Goal: Task Accomplishment & Management: Manage account settings

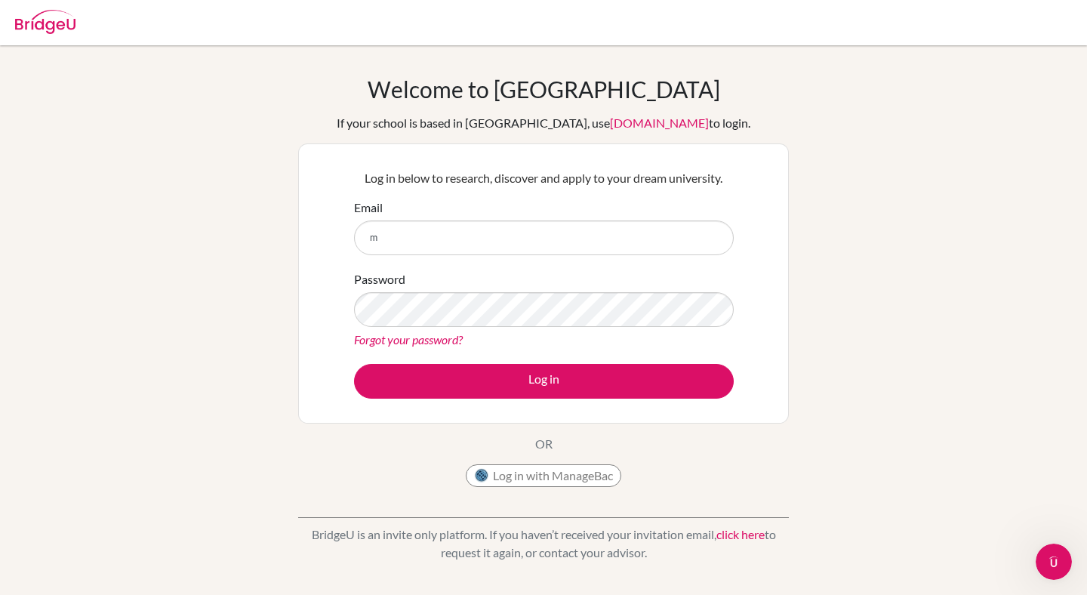
type input "[EMAIL_ADDRESS][DOMAIN_NAME]"
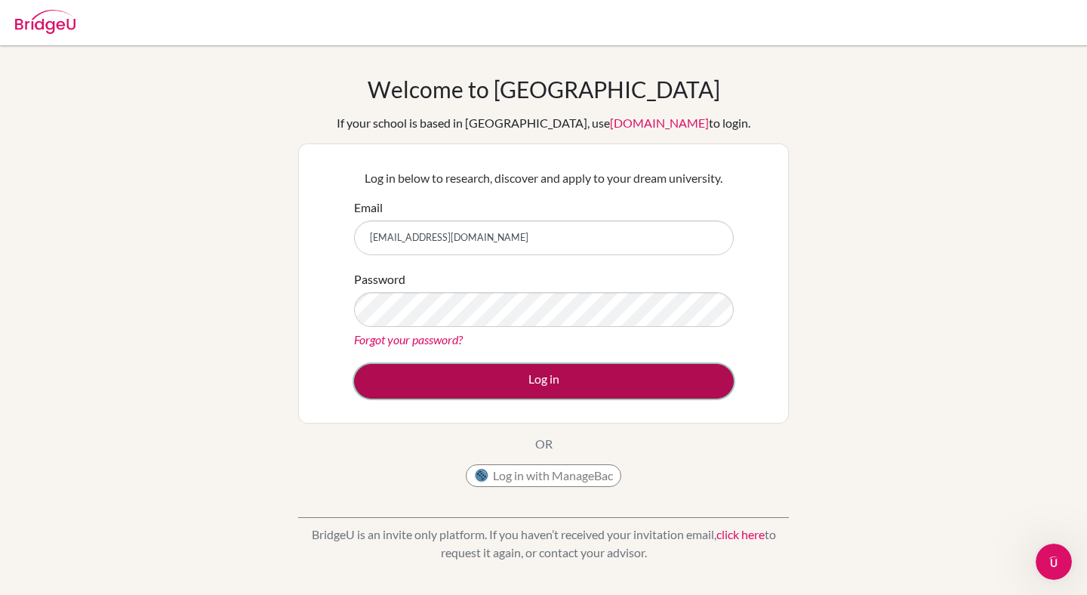
click at [463, 388] on button "Log in" at bounding box center [544, 381] width 380 height 35
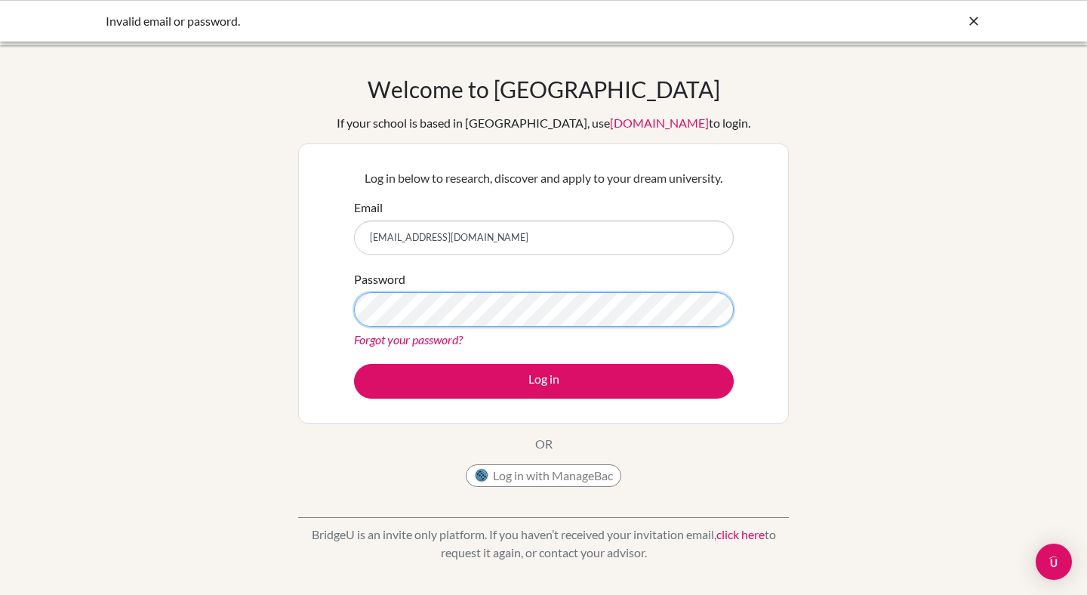
click at [354, 364] on button "Log in" at bounding box center [544, 381] width 380 height 35
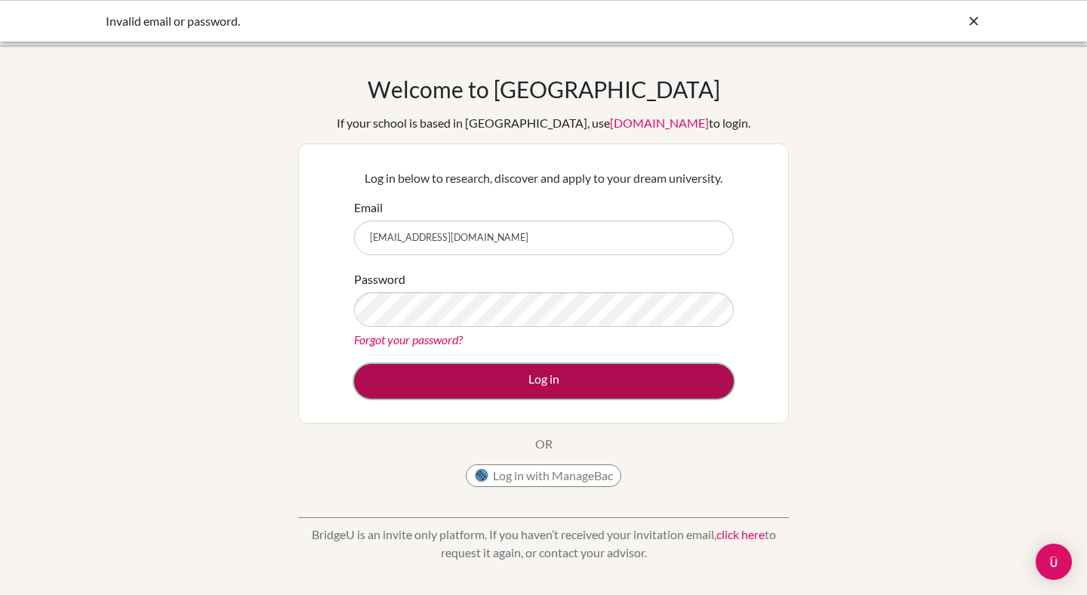
click at [553, 381] on button "Log in" at bounding box center [544, 381] width 380 height 35
click at [471, 369] on button "Log in" at bounding box center [544, 381] width 380 height 35
click at [411, 396] on button "Log in" at bounding box center [544, 381] width 380 height 35
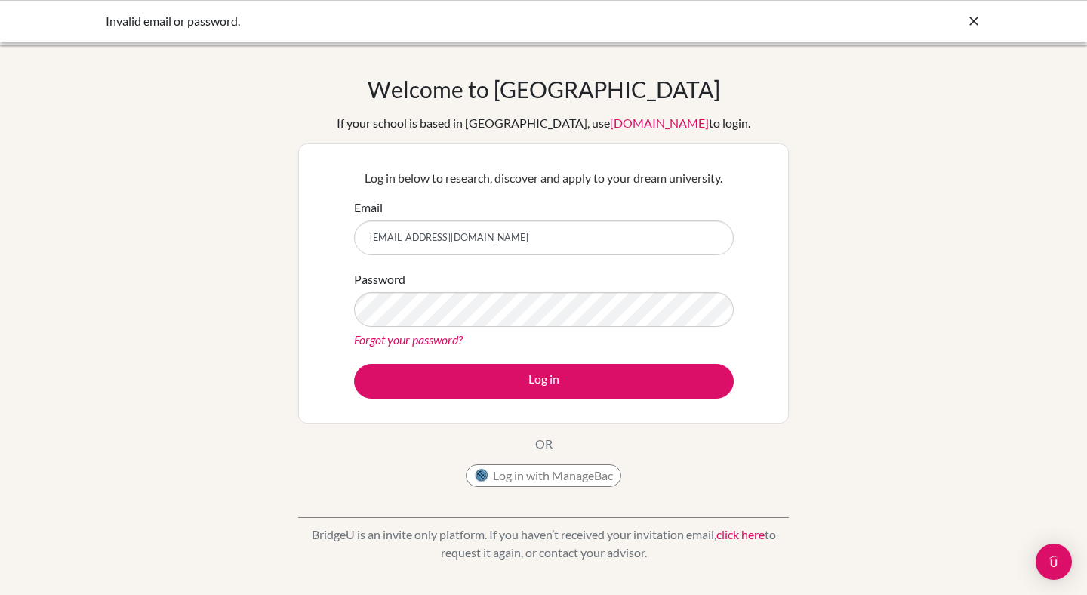
click at [354, 364] on button "Log in" at bounding box center [544, 381] width 380 height 35
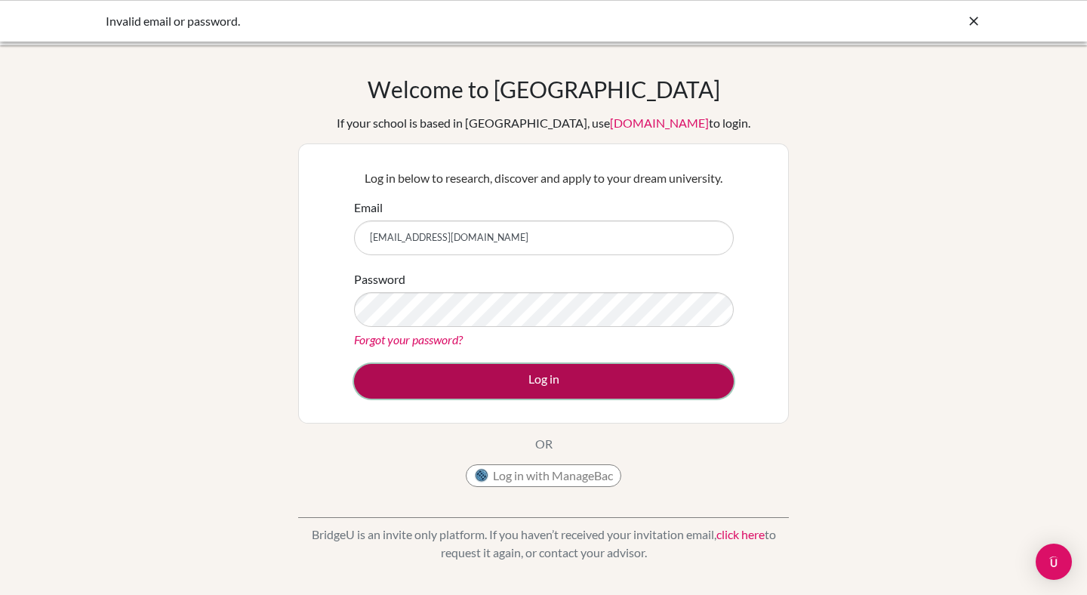
click at [526, 386] on button "Log in" at bounding box center [544, 381] width 380 height 35
click at [491, 369] on button "Log in" at bounding box center [544, 381] width 380 height 35
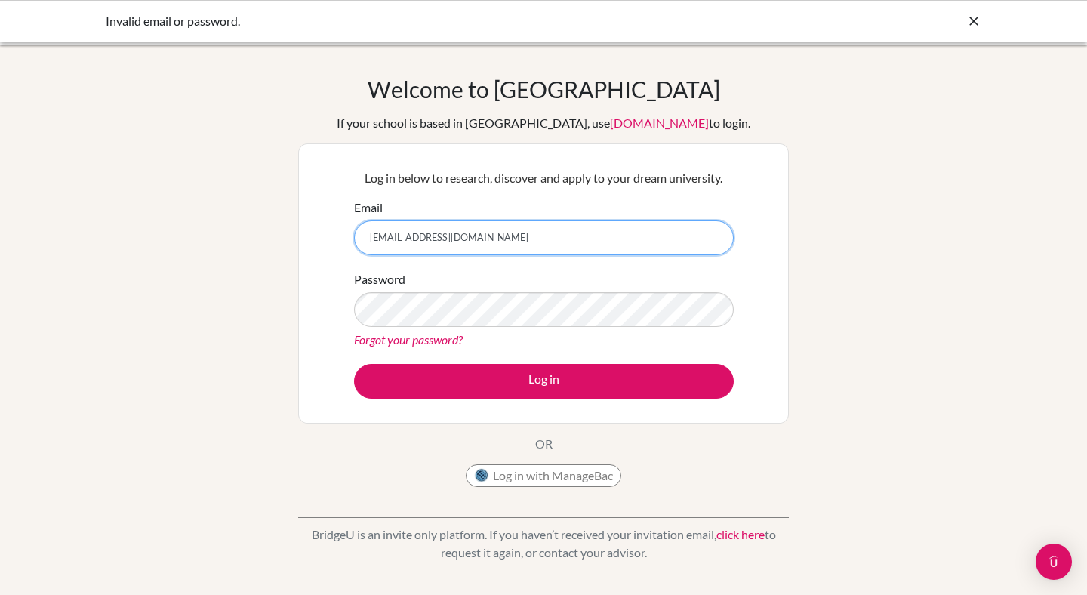
drag, startPoint x: 526, startPoint y: 241, endPoint x: 317, endPoint y: 241, distance: 209.1
click at [317, 242] on div "Log in below to research, discover and apply to your dream university. Email ma…" at bounding box center [543, 283] width 491 height 280
drag, startPoint x: 497, startPoint y: 245, endPoint x: 267, endPoint y: 245, distance: 230.2
click at [269, 245] on div "Welcome to BridgeU If your school is based in China, use app.bridge-u.com.cn to…" at bounding box center [543, 322] width 1087 height 494
type input "[EMAIL_ADDRESS][DOMAIN_NAME]"
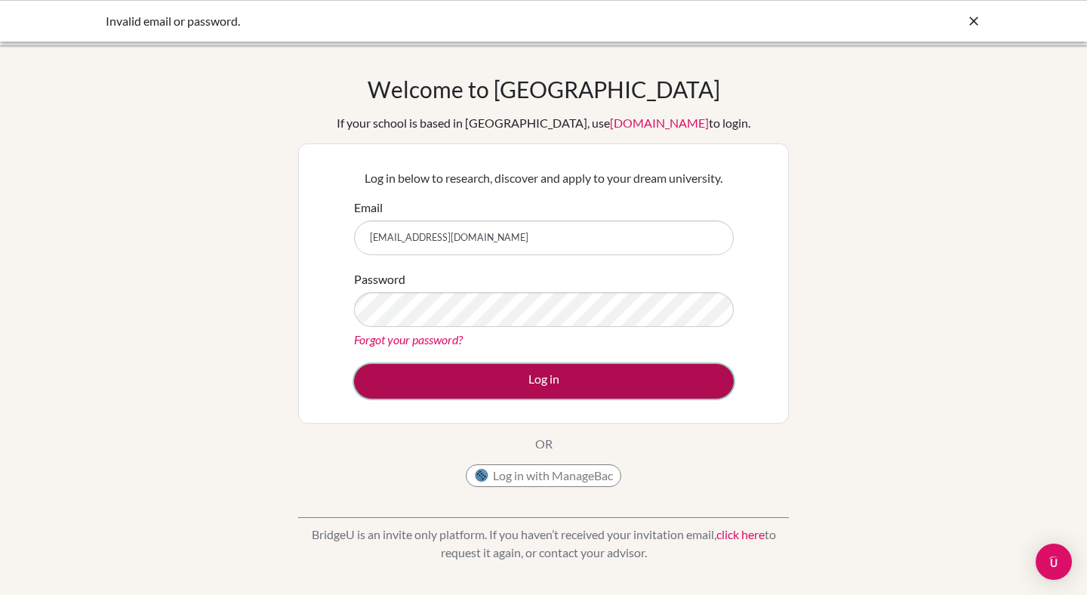
click at [673, 386] on button "Log in" at bounding box center [544, 381] width 380 height 35
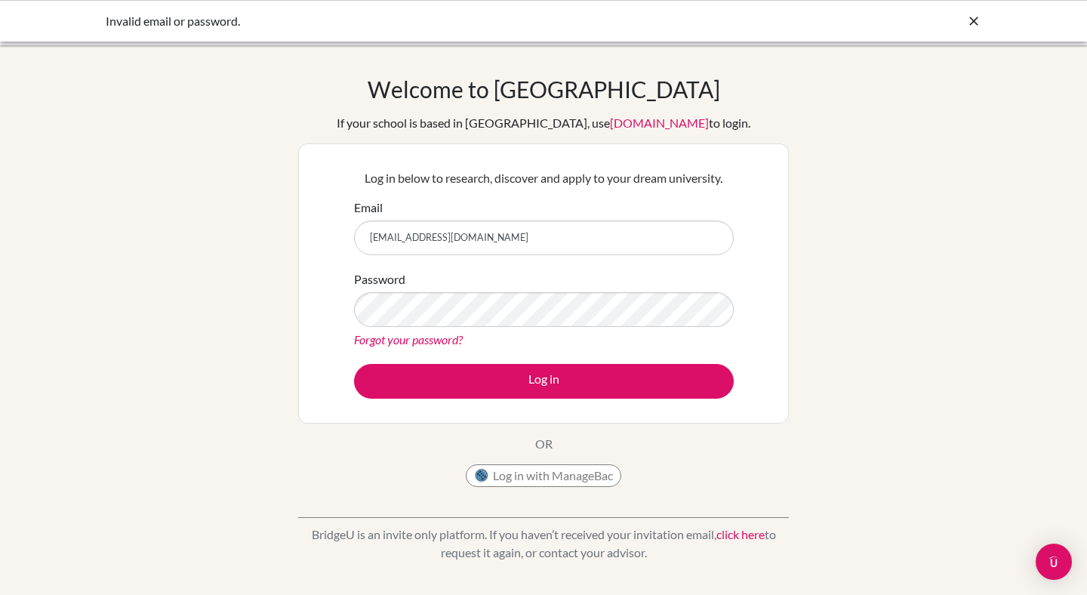
click at [354, 364] on button "Log in" at bounding box center [544, 381] width 380 height 35
click at [426, 328] on div "Password Forgot your password?" at bounding box center [544, 309] width 380 height 79
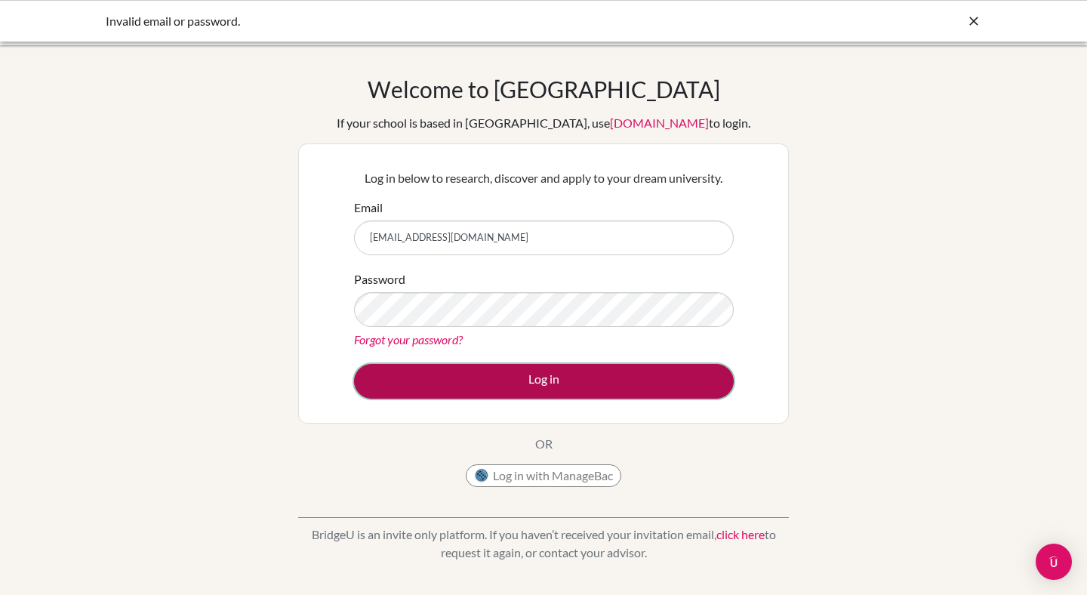
click at [456, 383] on button "Log in" at bounding box center [544, 381] width 380 height 35
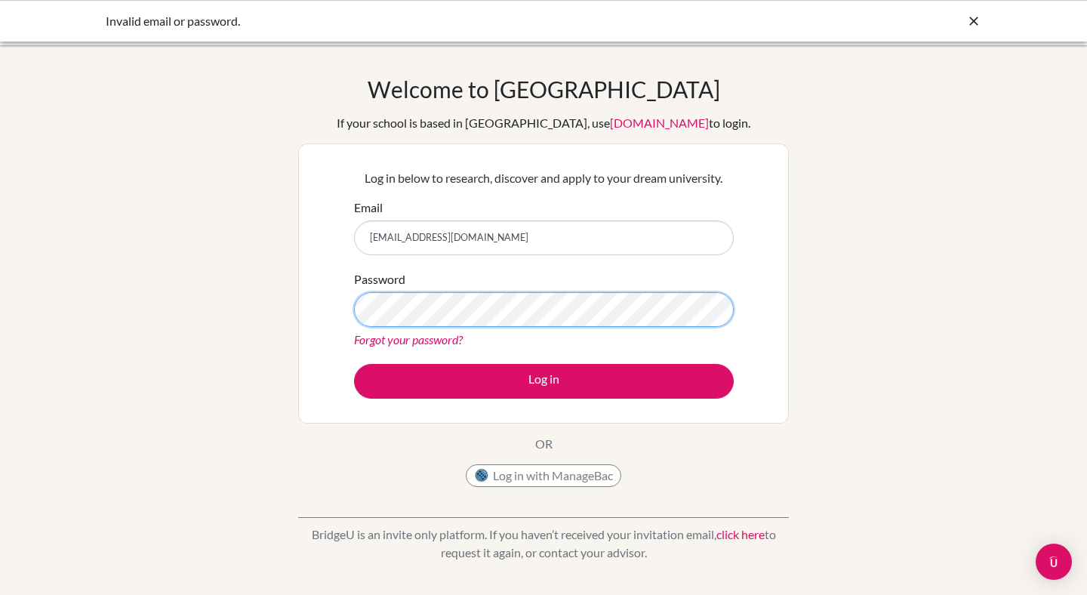
click at [354, 364] on button "Log in" at bounding box center [544, 381] width 380 height 35
